Goal: Task Accomplishment & Management: Use online tool/utility

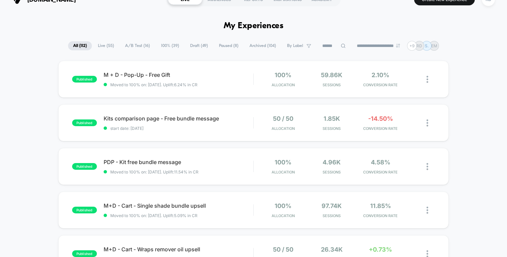
scroll to position [14, 0]
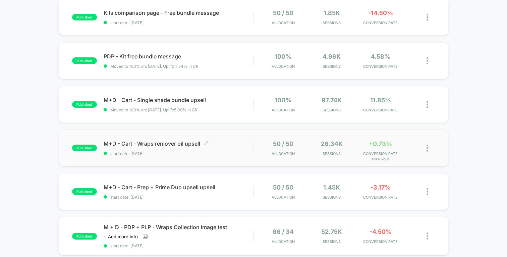
scroll to position [117, 0]
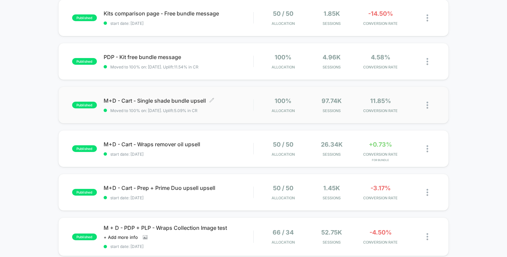
click at [158, 100] on span "M+D - Cart - Single shade bundle upsell Click to edit experience details" at bounding box center [179, 100] width 150 height 7
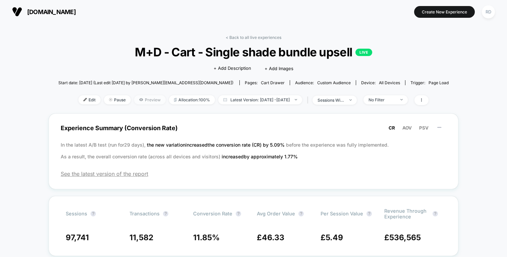
click at [136, 99] on span "Preview" at bounding box center [150, 99] width 32 height 9
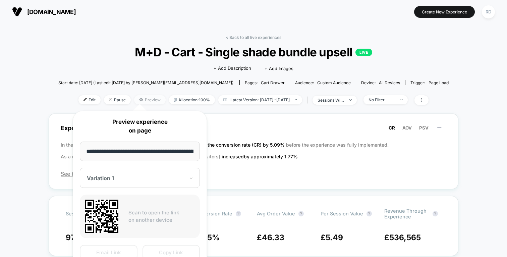
scroll to position [0, 126]
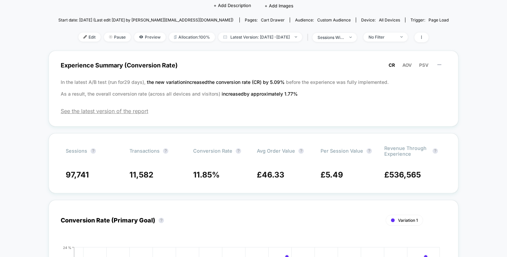
scroll to position [66, 0]
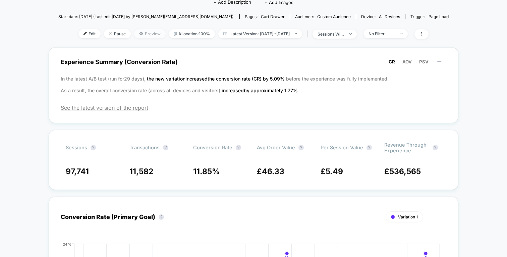
click at [144, 37] on span "Preview" at bounding box center [150, 33] width 32 height 9
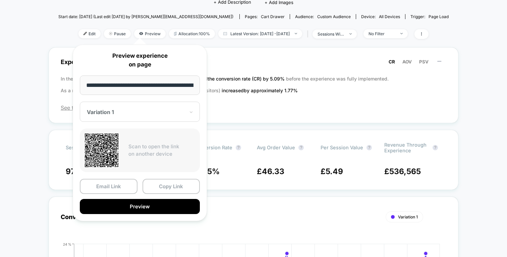
scroll to position [0, 126]
click at [151, 116] on div "Variation 1" at bounding box center [135, 112] width 99 height 8
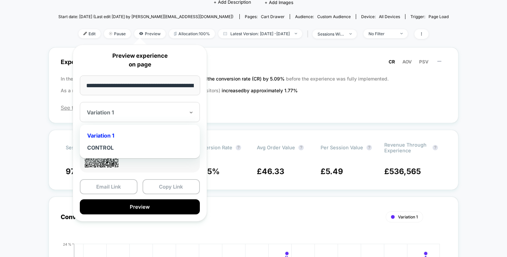
click at [202, 111] on div "**********" at bounding box center [140, 133] width 134 height 177
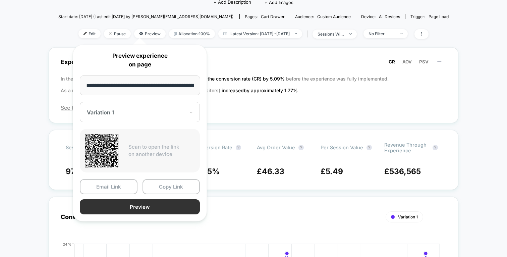
click at [152, 204] on button "Preview" at bounding box center [140, 206] width 120 height 15
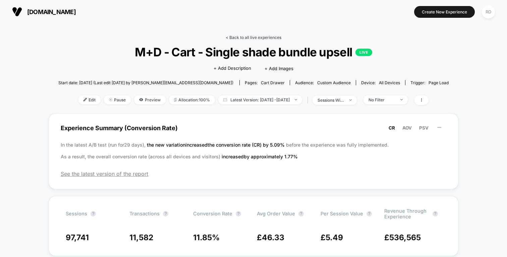
click at [232, 36] on link "< Back to all live experiences" at bounding box center [254, 37] width 56 height 5
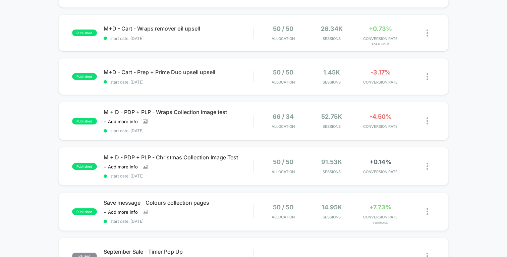
scroll to position [233, 0]
click at [183, 69] on span "M+D - Cart - Prep + Prime Duo upsell upsell Click to edit experience details" at bounding box center [179, 71] width 150 height 7
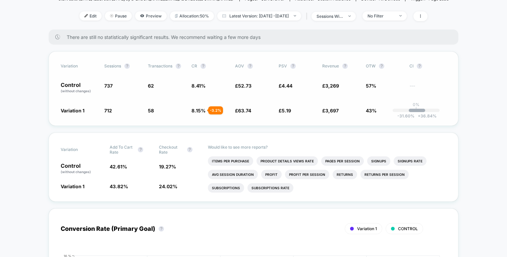
scroll to position [73, 0]
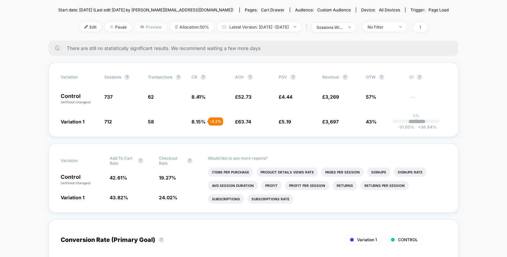
click at [139, 27] on span "Preview" at bounding box center [151, 26] width 32 height 9
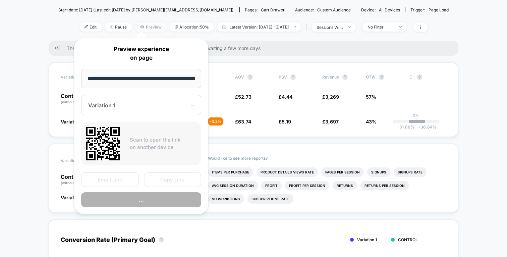
scroll to position [0, 15]
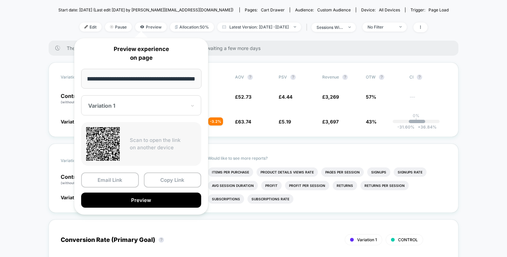
click at [140, 97] on div "Variation 1" at bounding box center [141, 105] width 120 height 20
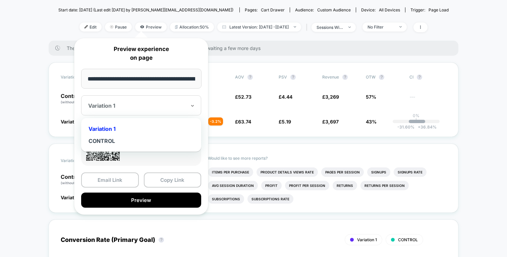
click at [140, 97] on div "Variation 1" at bounding box center [141, 105] width 120 height 20
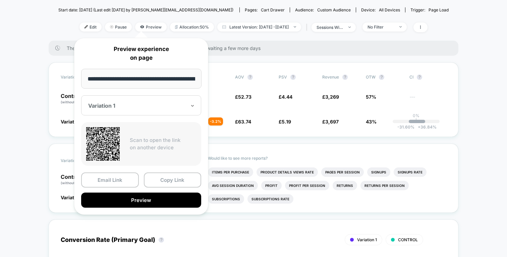
click at [202, 91] on div "**********" at bounding box center [141, 126] width 134 height 177
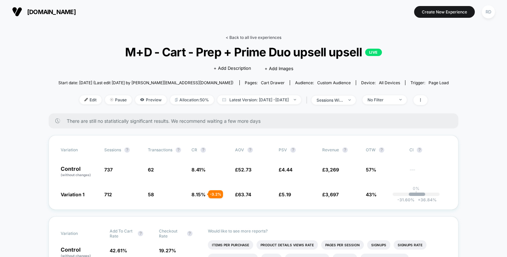
click at [229, 37] on link "< Back to all live experiences" at bounding box center [254, 37] width 56 height 5
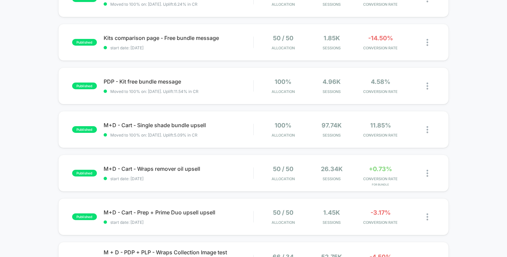
scroll to position [96, 0]
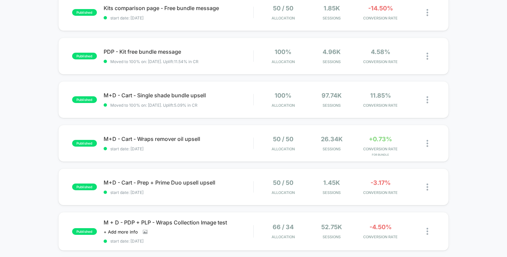
scroll to position [124, 0]
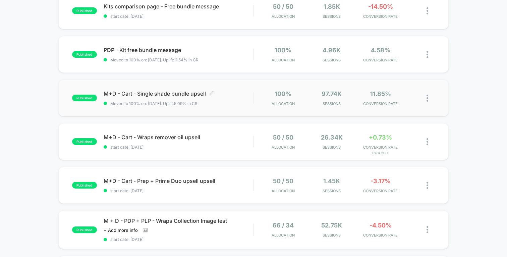
click at [169, 92] on span "M+D - Cart - Single shade bundle upsell Click to edit experience details" at bounding box center [179, 93] width 150 height 7
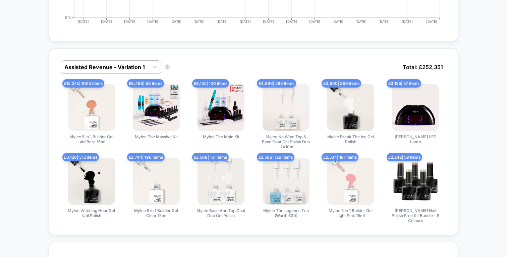
scroll to position [378, 0]
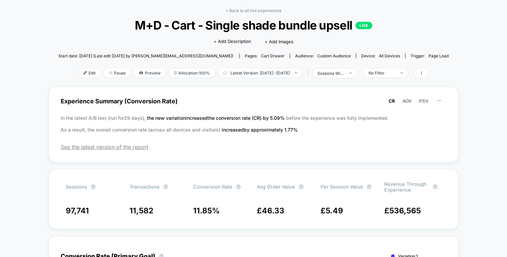
scroll to position [0, 0]
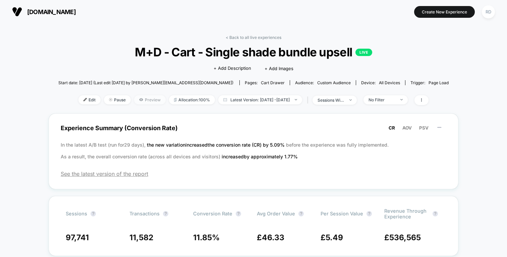
click at [141, 102] on span "Preview" at bounding box center [150, 99] width 32 height 9
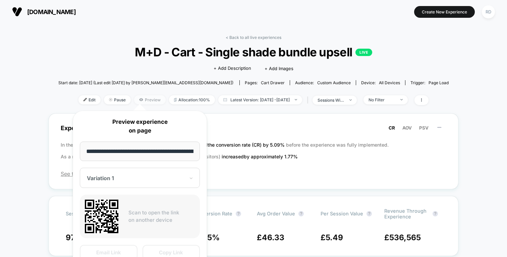
scroll to position [0, 126]
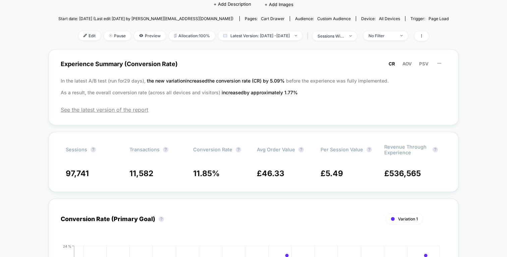
scroll to position [67, 0]
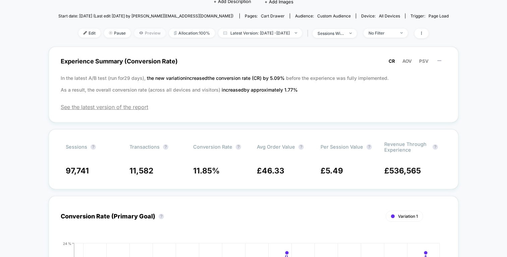
click at [140, 31] on span "Preview" at bounding box center [150, 32] width 32 height 9
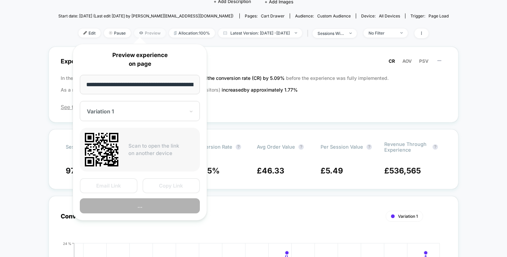
scroll to position [0, 126]
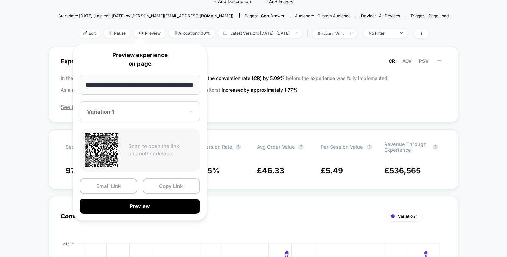
click at [135, 116] on div "Variation 1" at bounding box center [140, 111] width 120 height 20
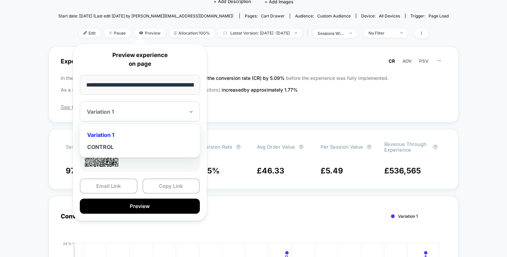
click at [205, 111] on div "**********" at bounding box center [140, 132] width 134 height 177
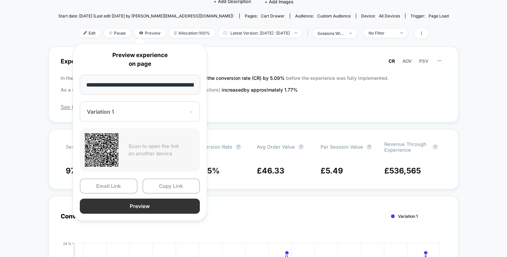
click at [148, 211] on button "Preview" at bounding box center [140, 205] width 120 height 15
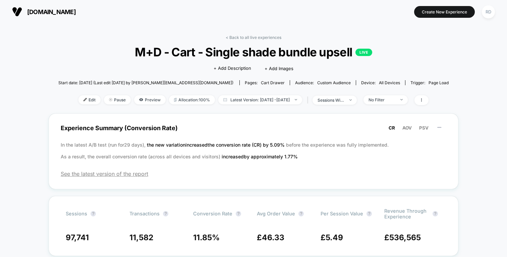
click at [244, 38] on link "< Back to all live experiences" at bounding box center [254, 37] width 56 height 5
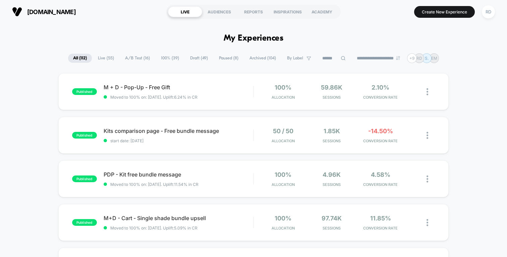
click at [135, 60] on span "A/B Test ( 16 )" at bounding box center [137, 58] width 35 height 9
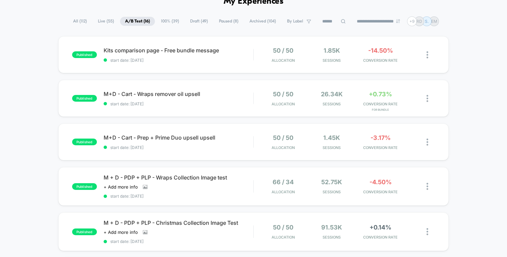
scroll to position [48, 0]
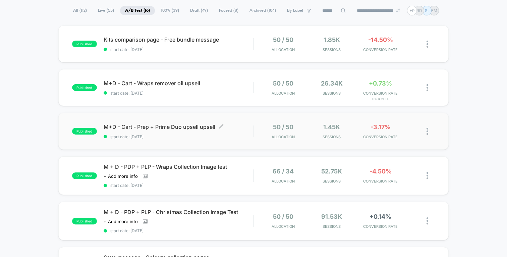
click at [170, 129] on span "M+D - Cart - Prep + Prime Duo upsell upsell Click to edit experience details" at bounding box center [179, 126] width 150 height 7
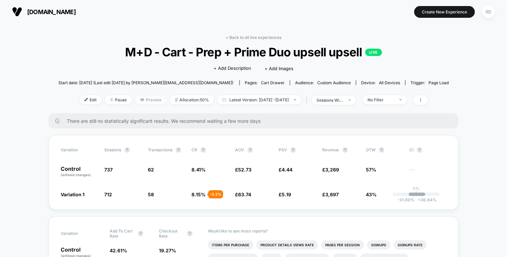
click at [142, 97] on span "Preview" at bounding box center [151, 99] width 32 height 9
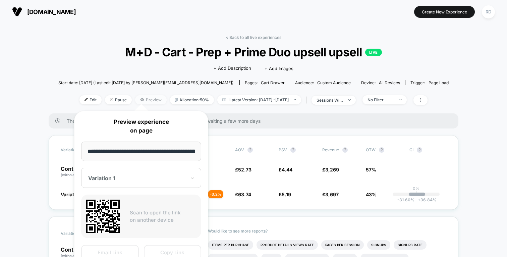
scroll to position [0, 15]
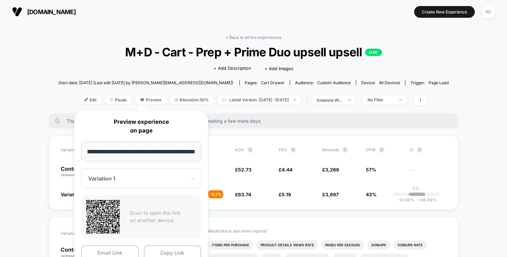
click at [141, 176] on div at bounding box center [137, 178] width 98 height 7
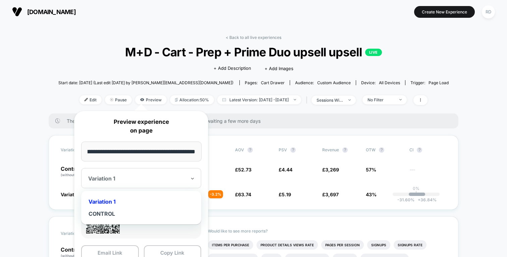
scroll to position [0, 0]
click at [141, 176] on div at bounding box center [137, 178] width 98 height 7
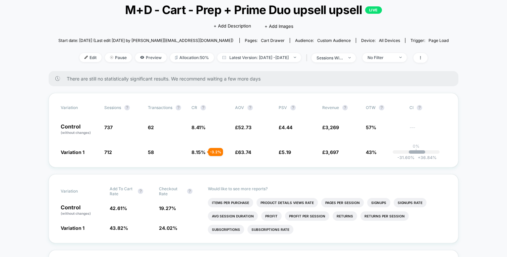
scroll to position [53, 0]
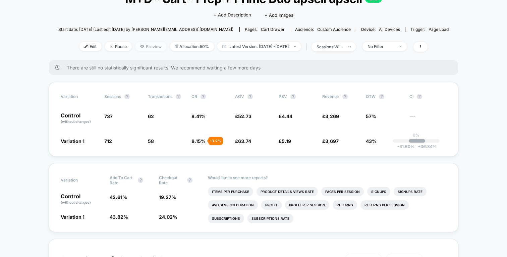
click at [138, 46] on span "Preview" at bounding box center [151, 46] width 32 height 9
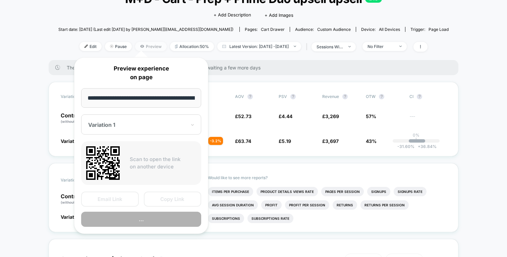
scroll to position [0, 15]
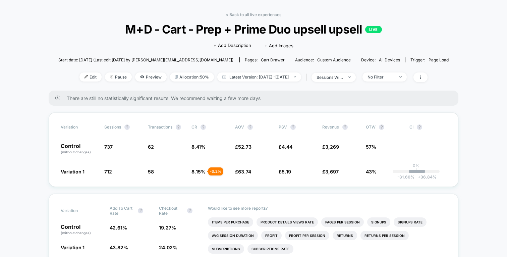
scroll to position [0, 0]
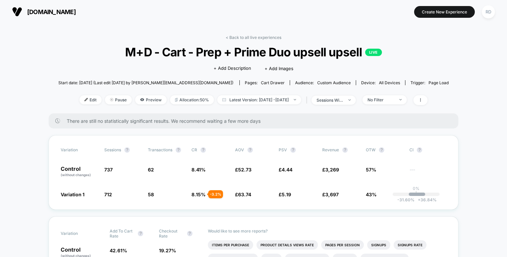
click at [244, 41] on div "< Back to all live experiences M+D - Cart - Prep + Prime Duo upsell upsell LIVE…" at bounding box center [253, 74] width 390 height 78
click at [244, 37] on link "< Back to all live experiences" at bounding box center [254, 37] width 56 height 5
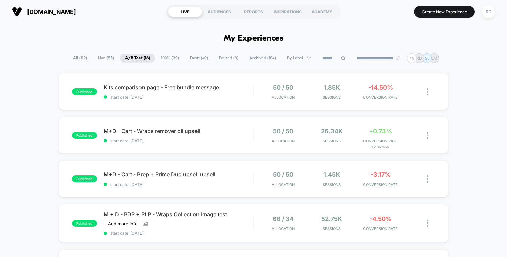
click at [74, 58] on span "All ( 112 )" at bounding box center [80, 58] width 24 height 9
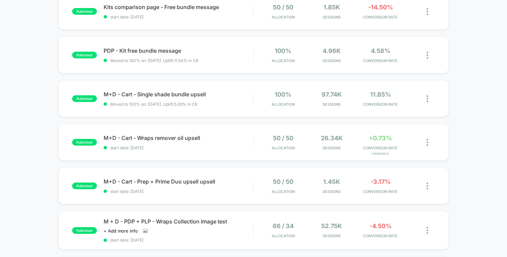
scroll to position [126, 0]
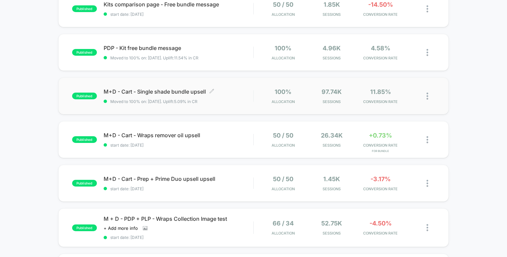
click at [188, 91] on span "M+D - Cart - Single shade bundle upsell Click to edit experience details" at bounding box center [179, 91] width 150 height 7
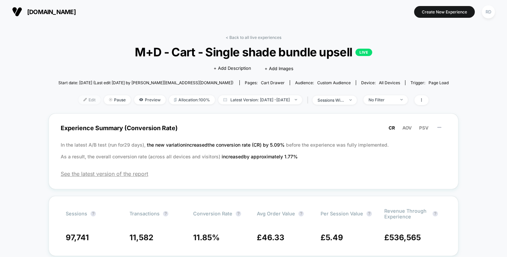
click at [78, 98] on span "Edit" at bounding box center [89, 99] width 22 height 9
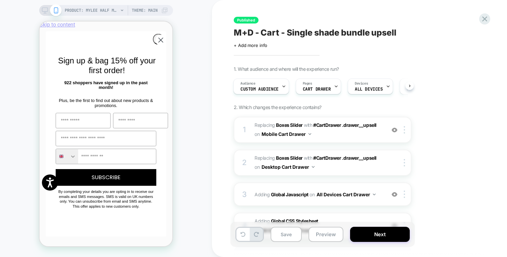
scroll to position [0, 0]
click at [157, 41] on circle "Close dialog" at bounding box center [161, 40] width 10 height 10
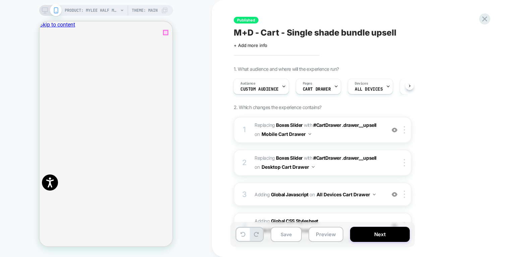
click at [42, 56] on icon "Close" at bounding box center [42, 56] width 0 height 0
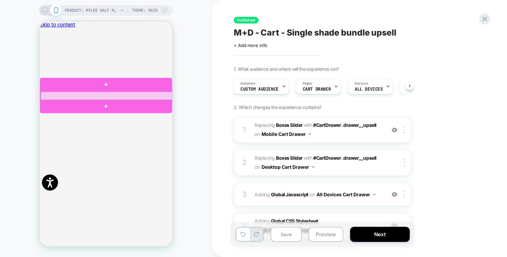
click at [55, 96] on div at bounding box center [107, 96] width 132 height 9
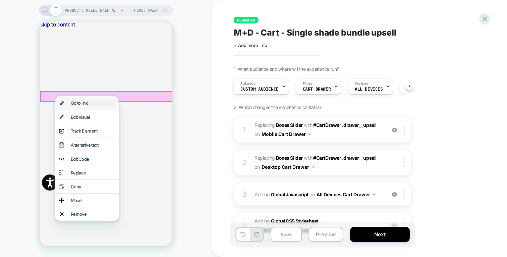
click at [84, 104] on div "Go to link" at bounding box center [93, 102] width 44 height 5
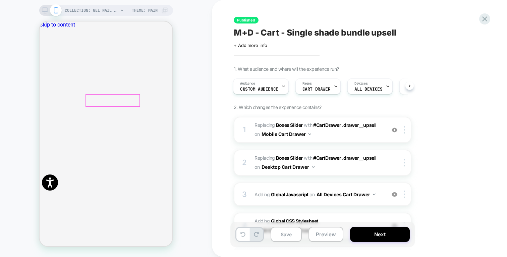
scroll to position [12, 0]
click at [42, 56] on icon "Close" at bounding box center [42, 56] width 0 height 0
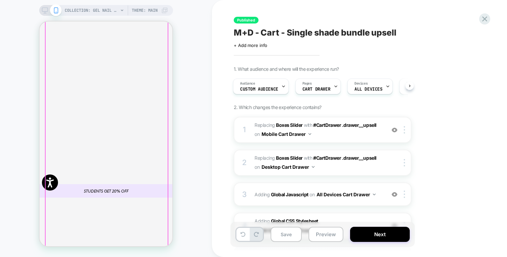
scroll to position [536, 0]
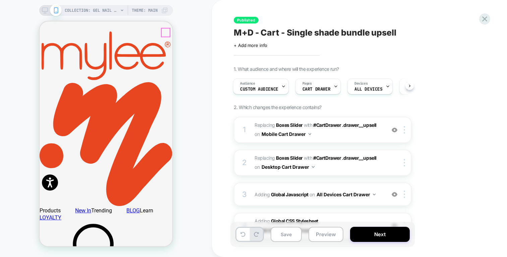
click at [261, 93] on div "Audience Custom Audience" at bounding box center [260, 86] width 52 height 15
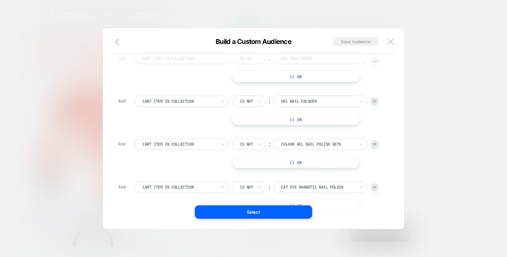
scroll to position [54, 0]
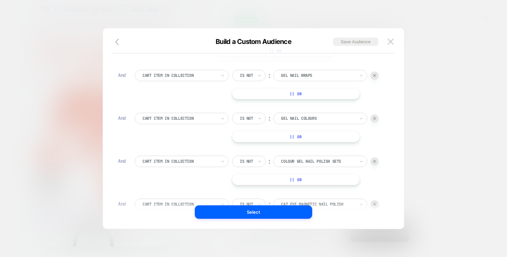
click at [377, 117] on div at bounding box center [374, 118] width 8 height 8
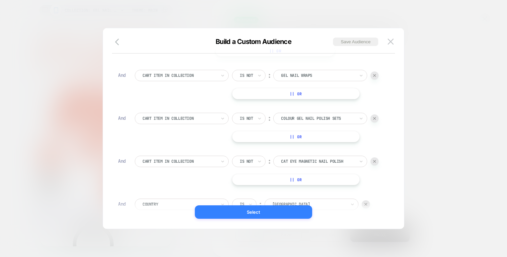
click at [278, 214] on button "Select" at bounding box center [253, 211] width 117 height 13
